Goal: Check status: Check status

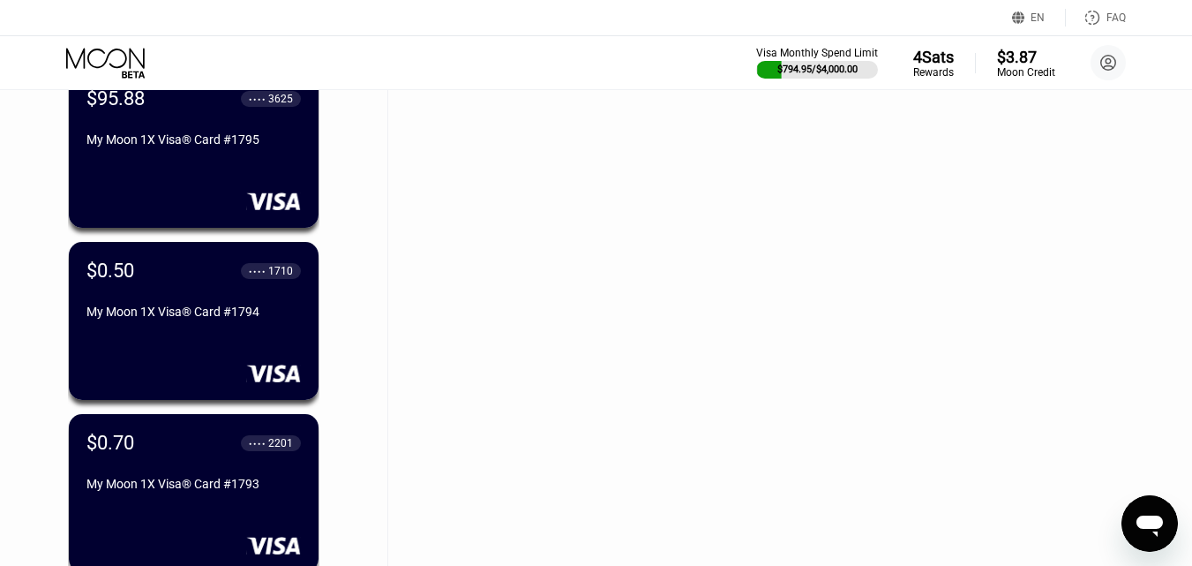
scroll to position [530, 0]
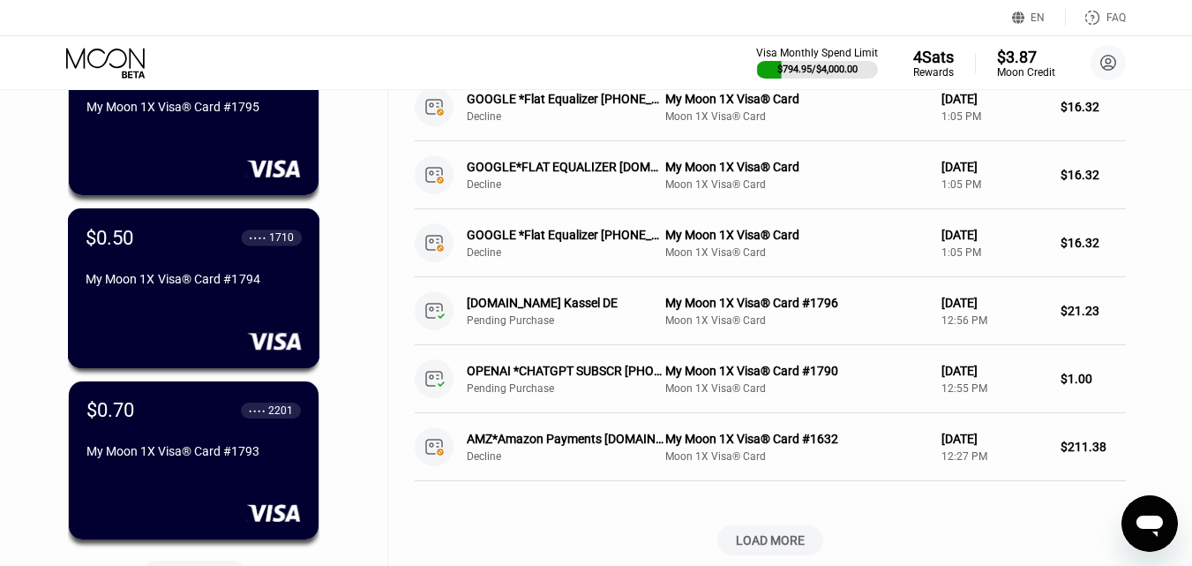
click at [253, 286] on div "My Moon 1X Visa® Card #1794" at bounding box center [194, 279] width 216 height 14
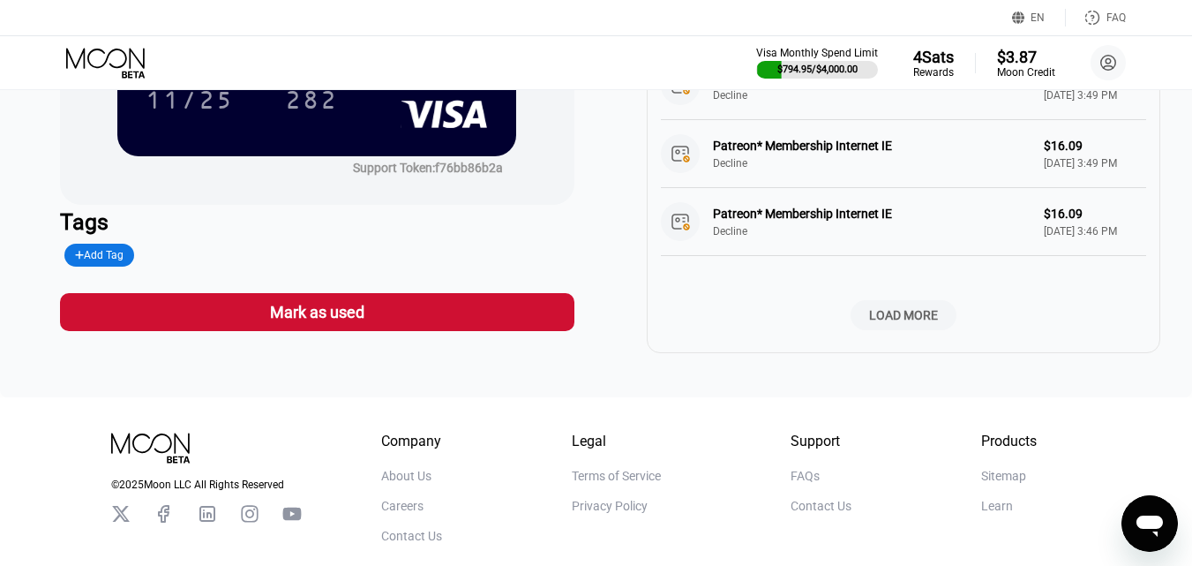
scroll to position [771, 0]
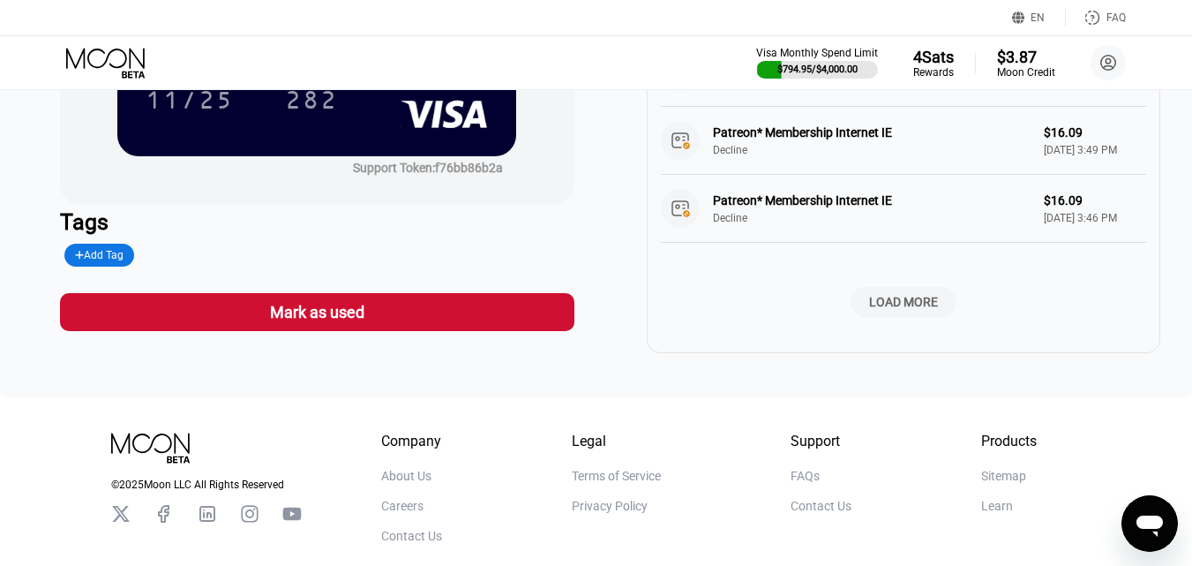
click at [897, 294] on div "LOAD MORE" at bounding box center [903, 302] width 69 height 16
click at [918, 294] on div "LOAD MORE" at bounding box center [903, 302] width 69 height 16
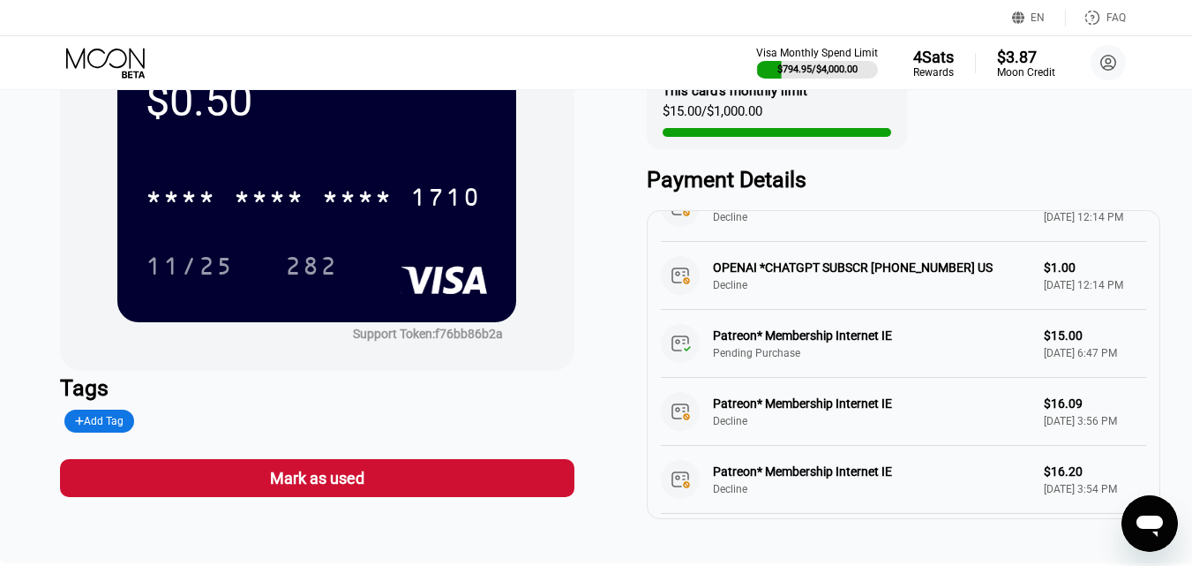
scroll to position [0, 0]
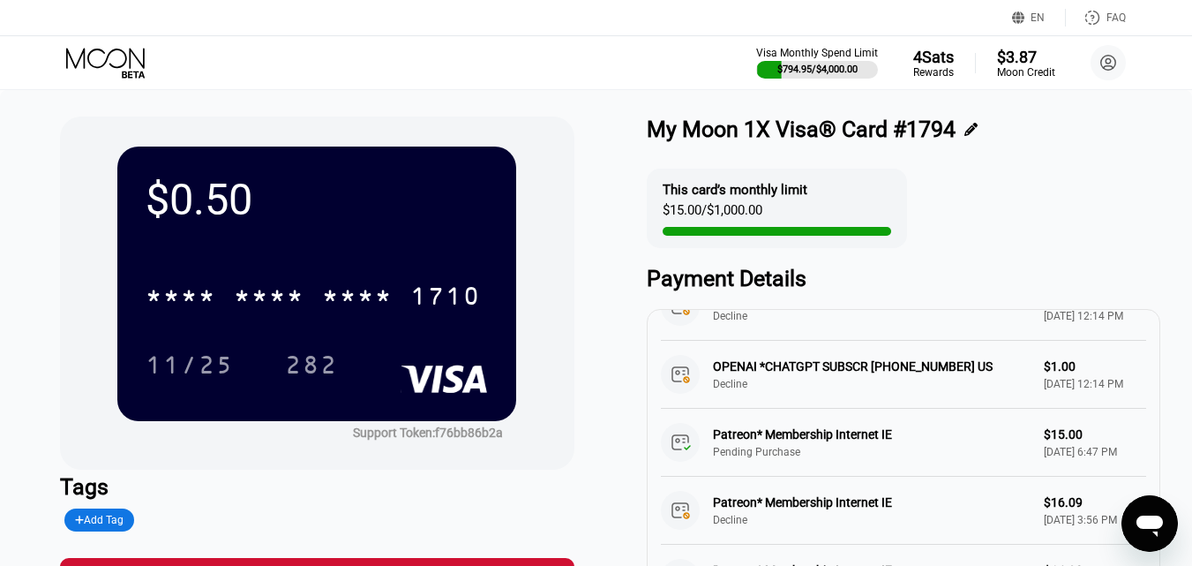
click at [126, 58] on icon at bounding box center [105, 58] width 79 height 20
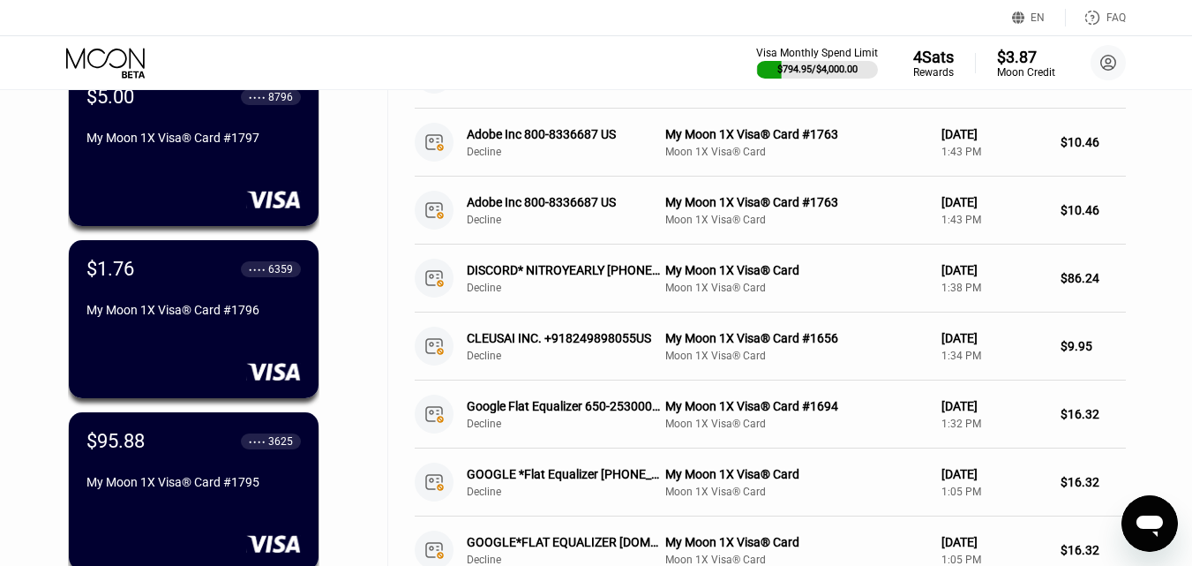
scroll to position [177, 0]
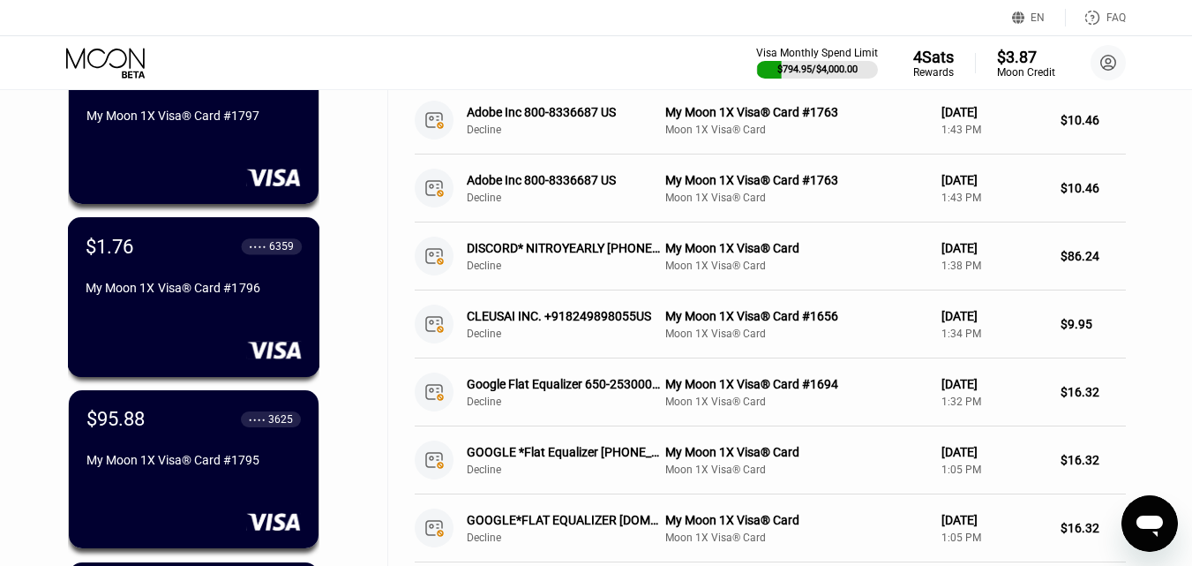
click at [205, 272] on div "$1.76 ● ● ● ● 6359 My Moon 1X Visa® Card #1796" at bounding box center [194, 268] width 216 height 67
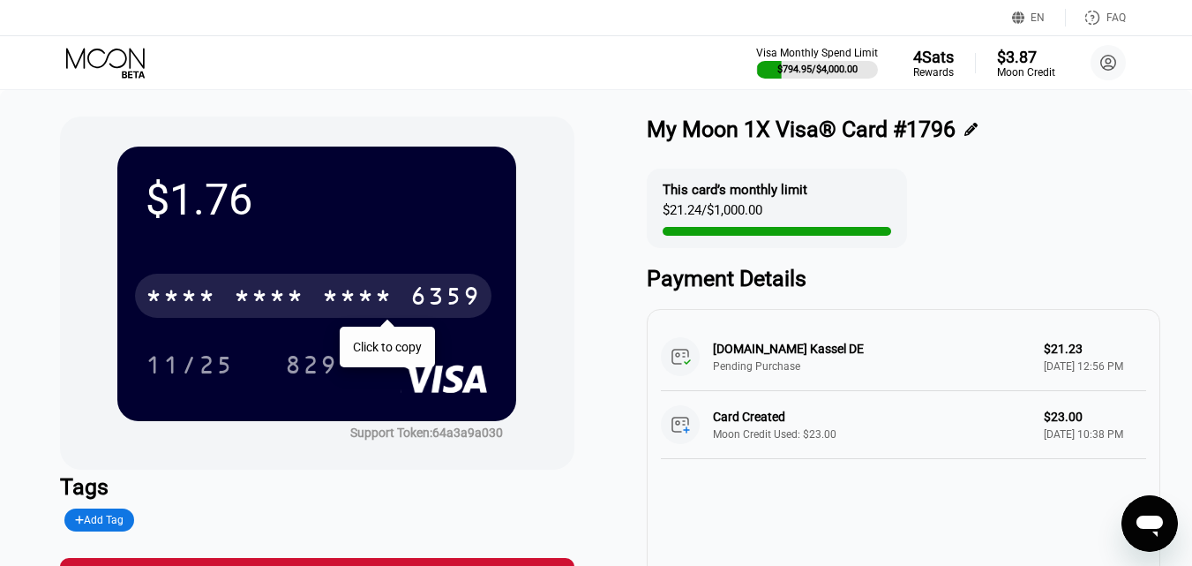
click at [355, 297] on div "* * * *" at bounding box center [357, 298] width 71 height 28
